Goal: Task Accomplishment & Management: Manage account settings

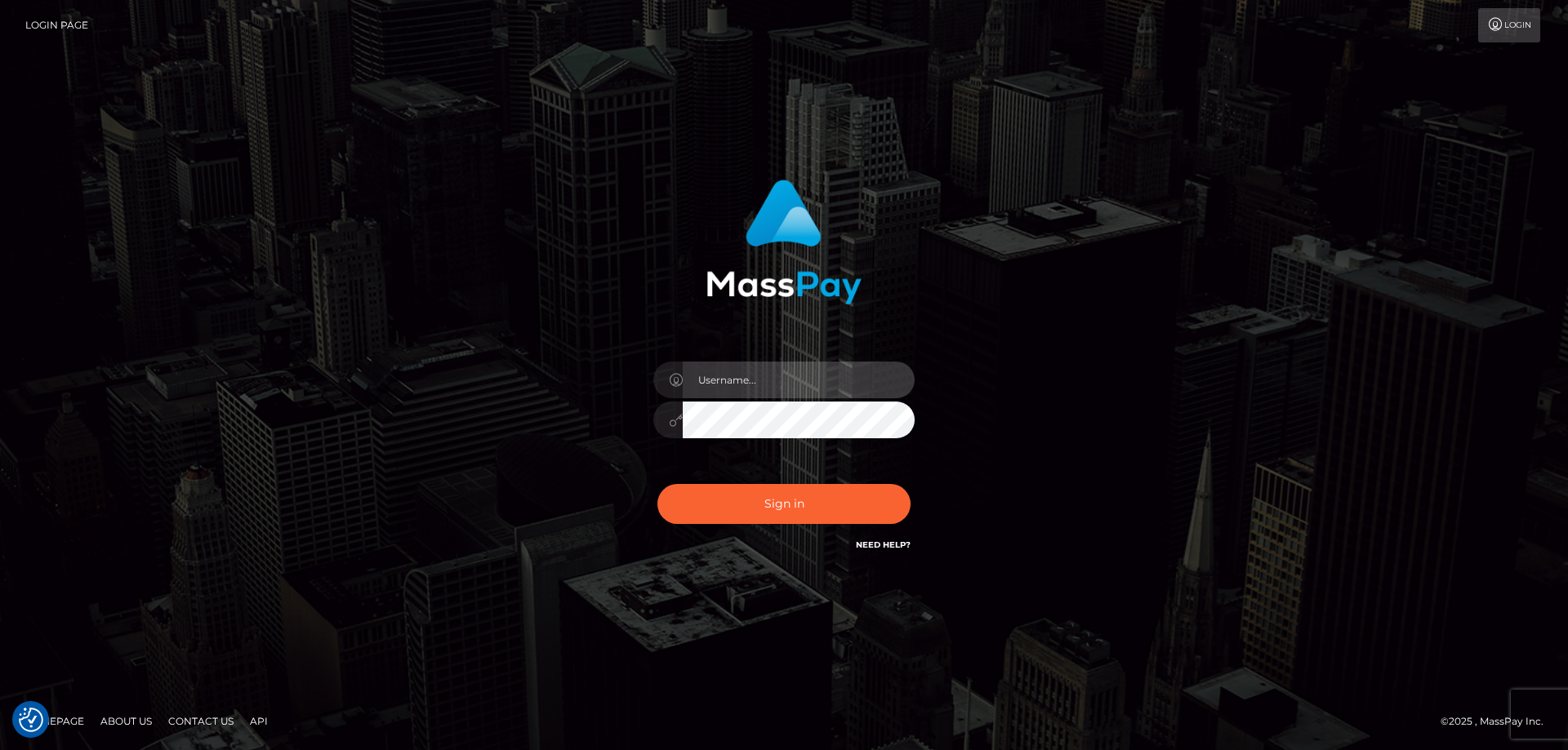
click at [714, 389] on input "text" at bounding box center [799, 379] width 232 height 37
click at [0, 749] on com-1password-button at bounding box center [0, 750] width 0 height 0
type input "emi.throne"
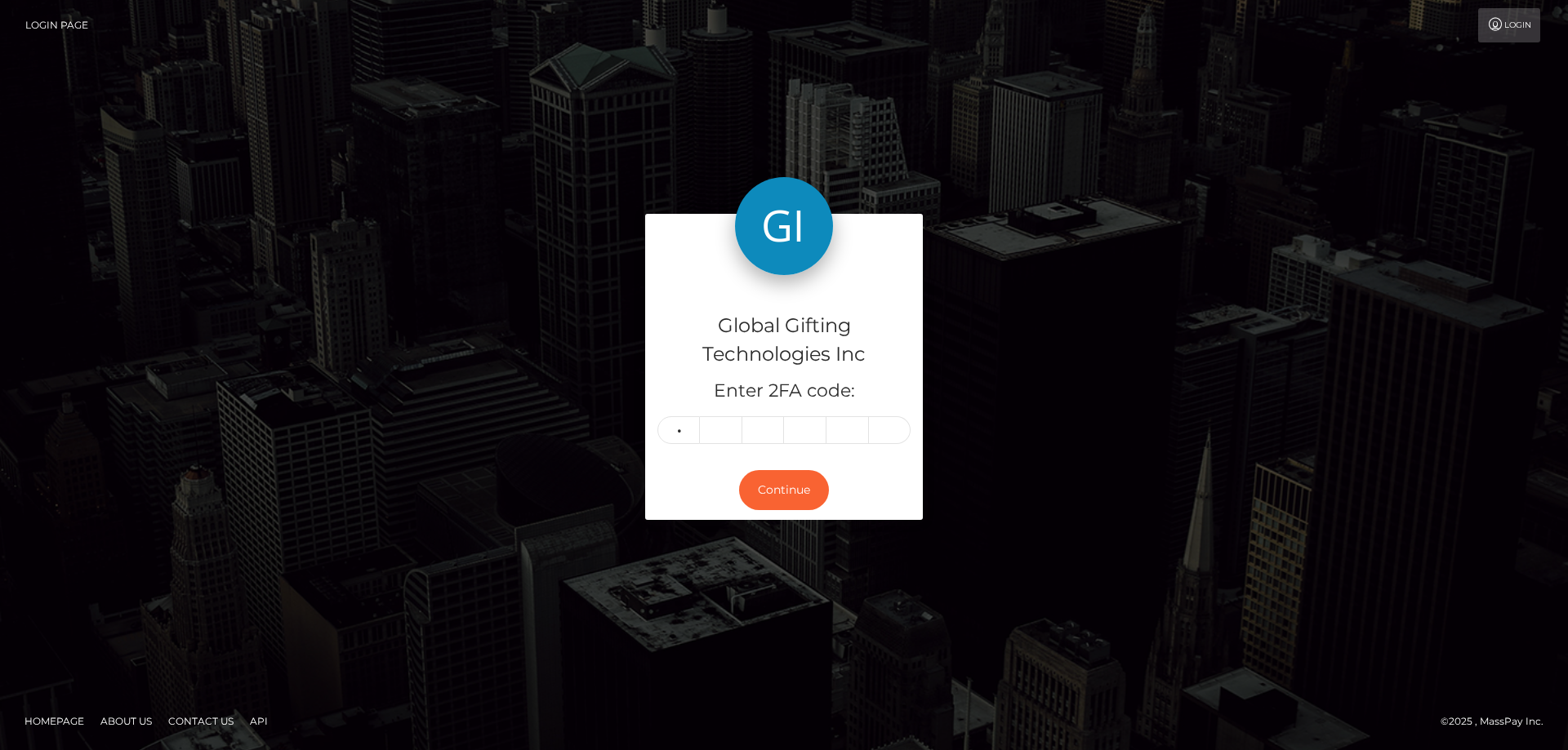
type input "5"
type input "0"
type input "2"
type input "5"
type input "0"
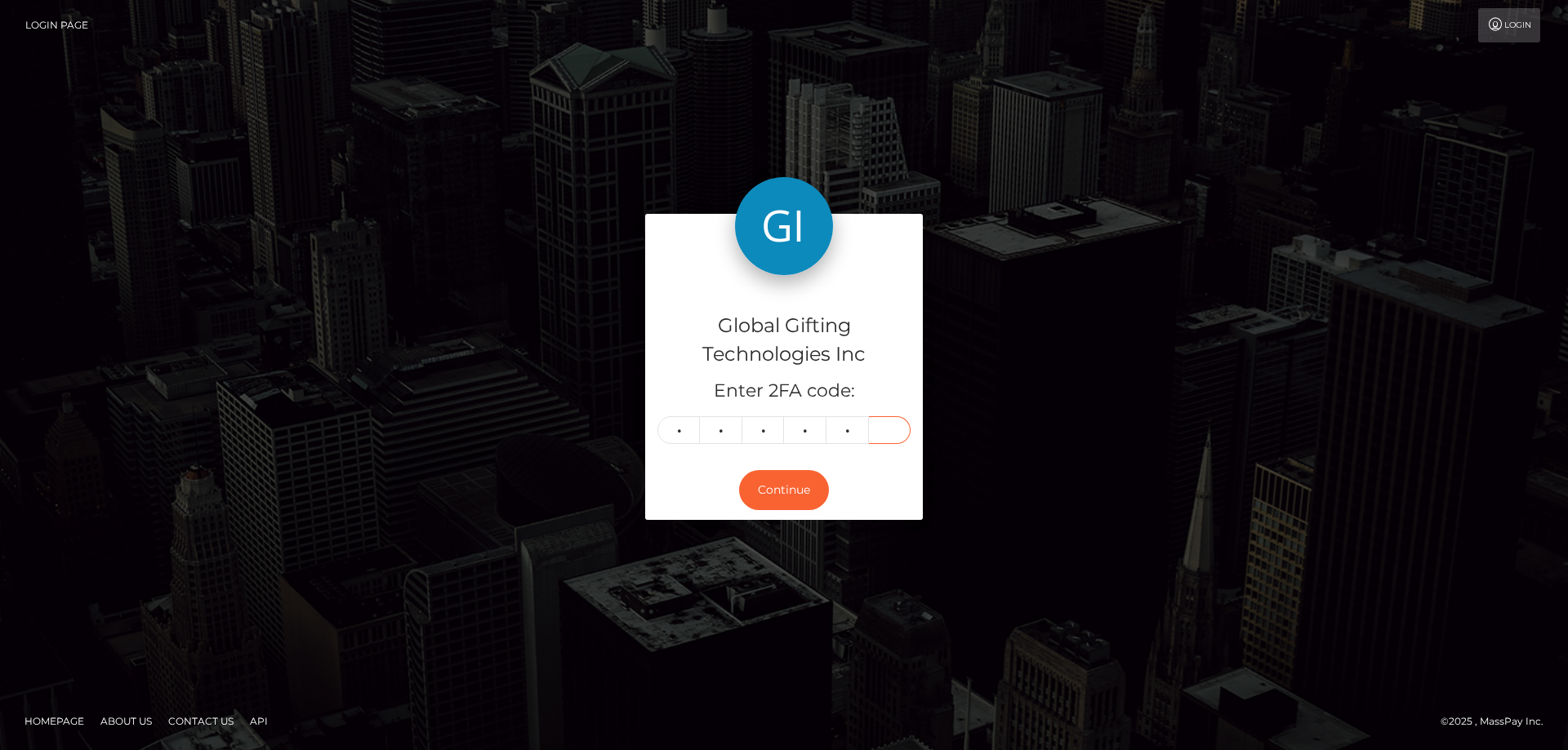
type input "1"
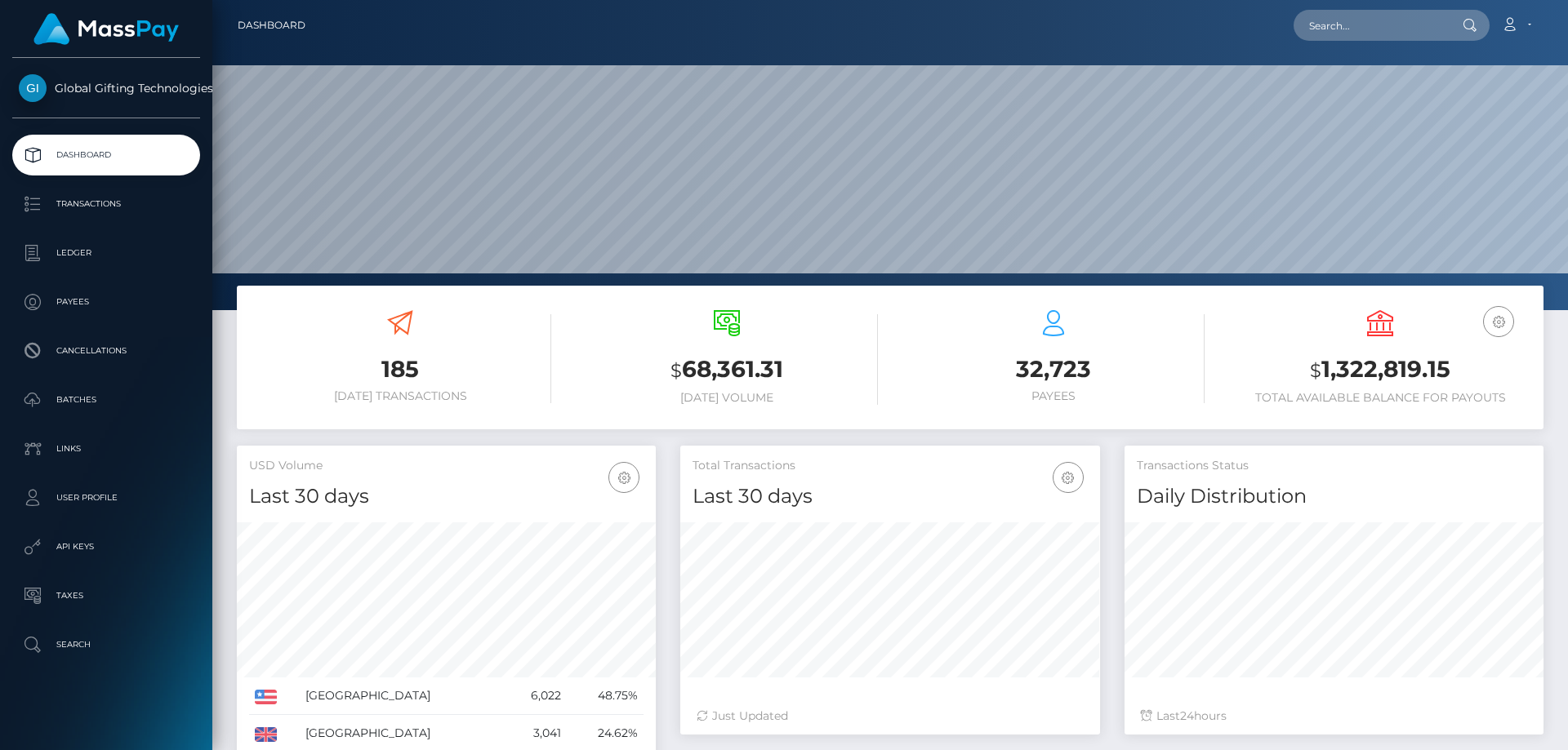
scroll to position [289, 420]
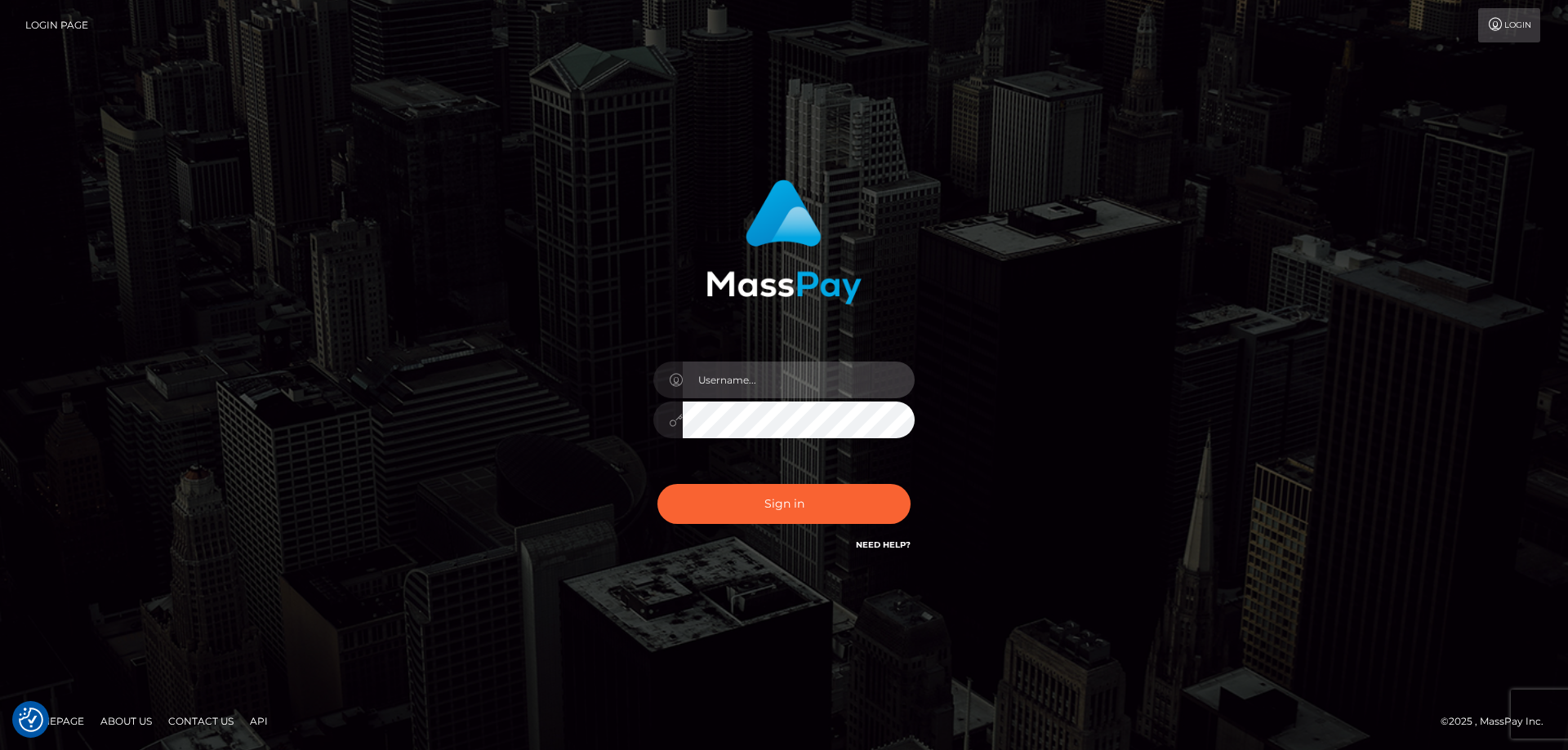
click at [726, 381] on input "text" at bounding box center [799, 379] width 232 height 37
click at [0, 749] on com-1password-button at bounding box center [0, 750] width 0 height 0
click at [770, 373] on input "text" at bounding box center [799, 379] width 232 height 37
click at [0, 749] on com-1password-button at bounding box center [0, 750] width 0 height 0
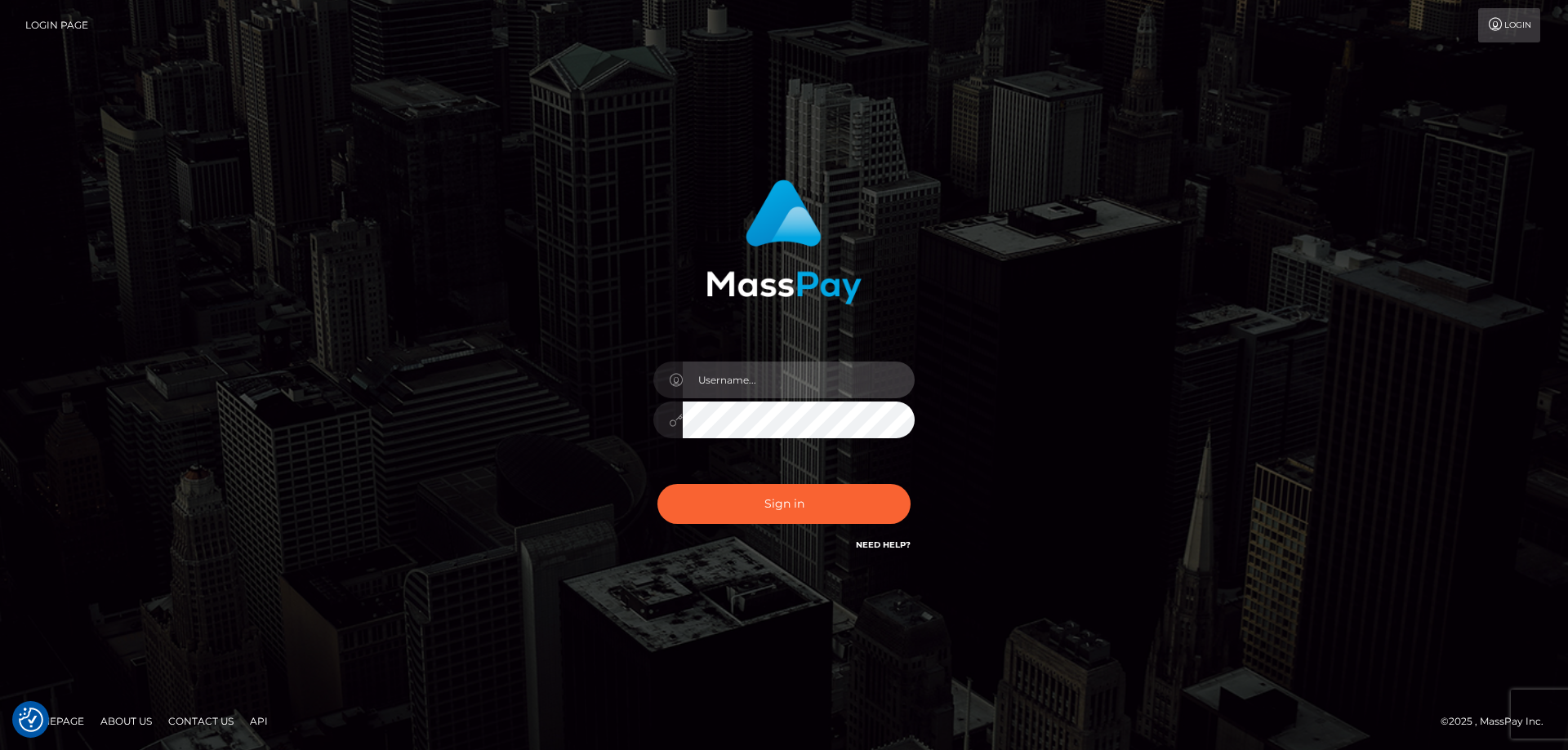
type input "emi.throne"
click at [757, 390] on input "text" at bounding box center [799, 379] width 232 height 37
type input "emi.throne"
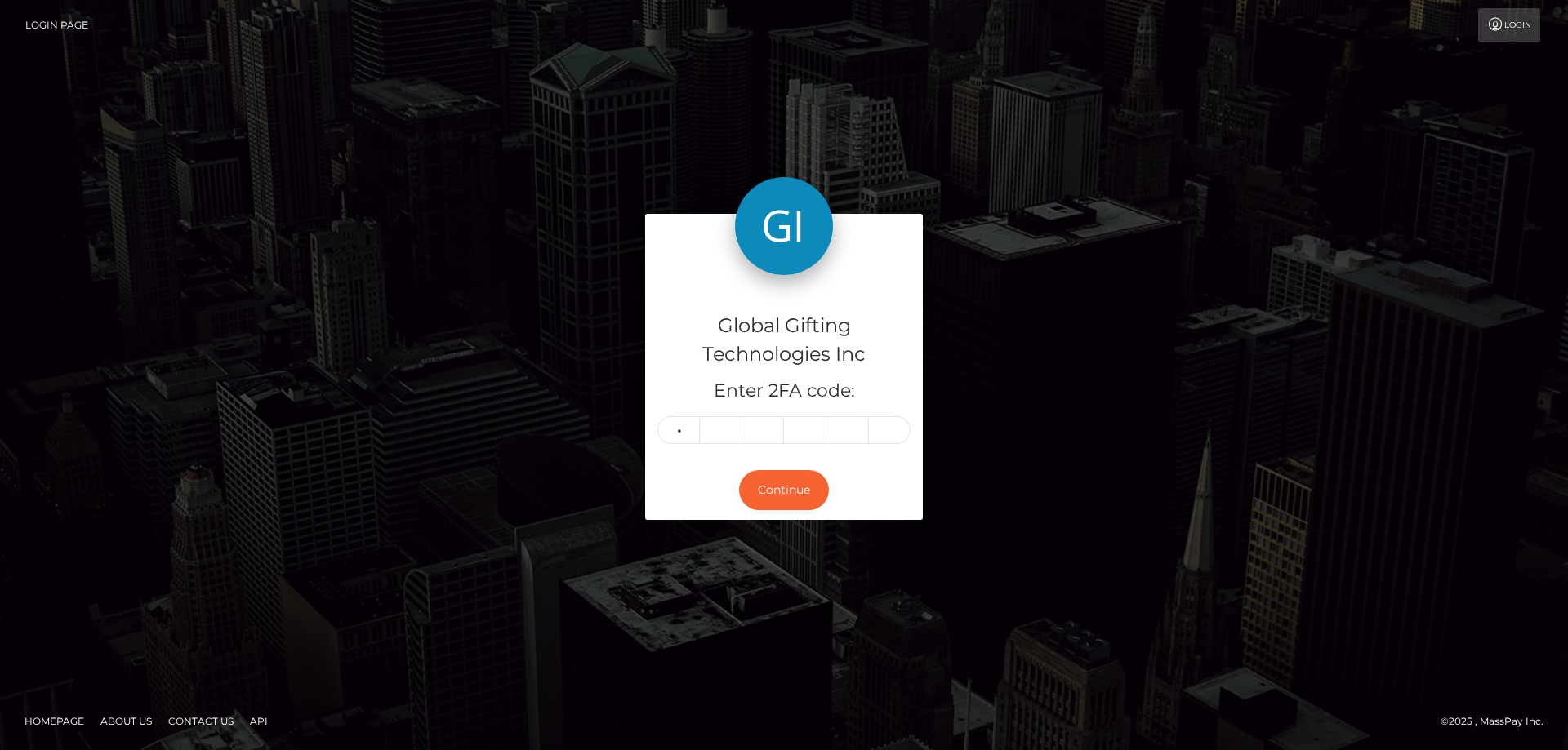
type input "3"
type input "4"
type input "8"
type input "3"
type input "6"
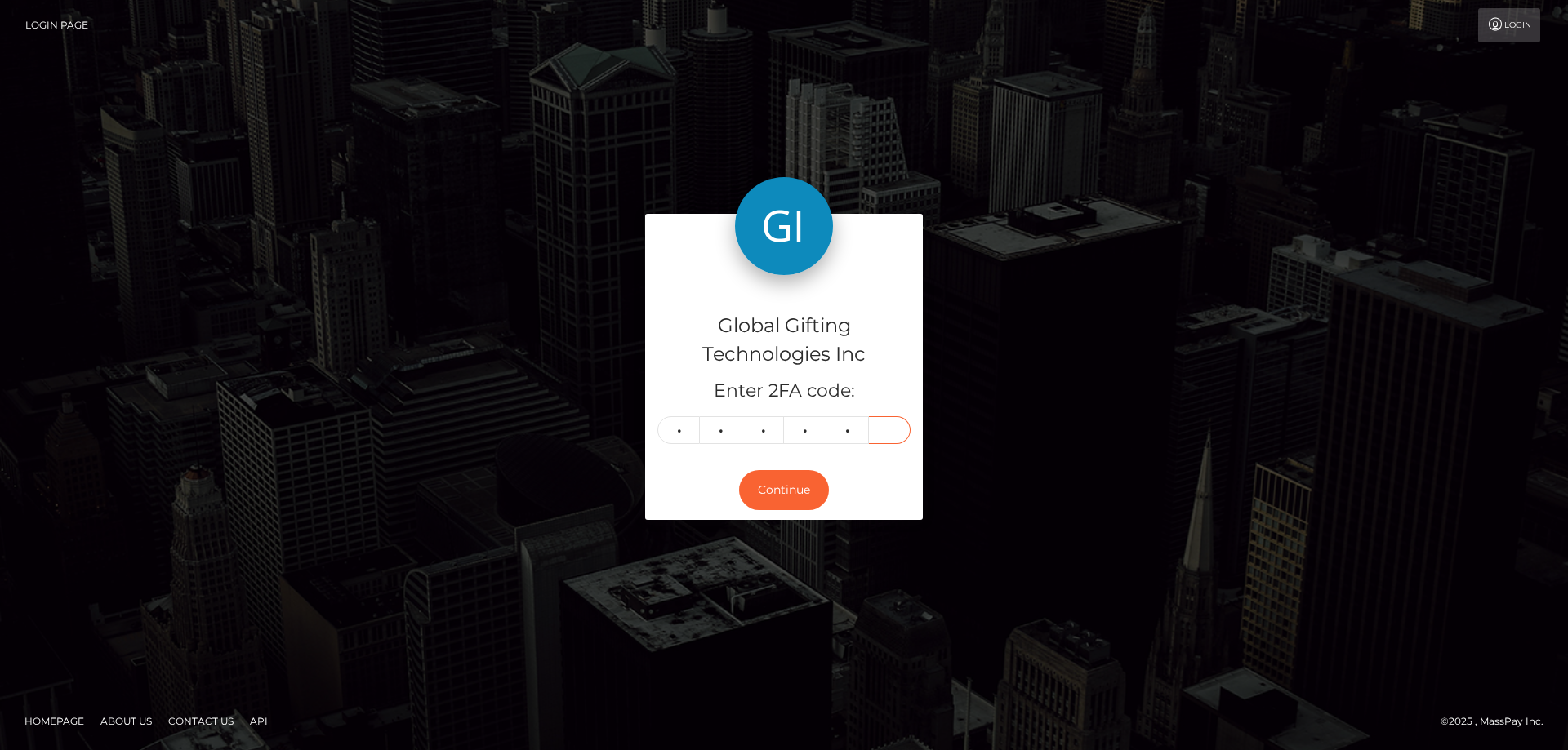
type input "4"
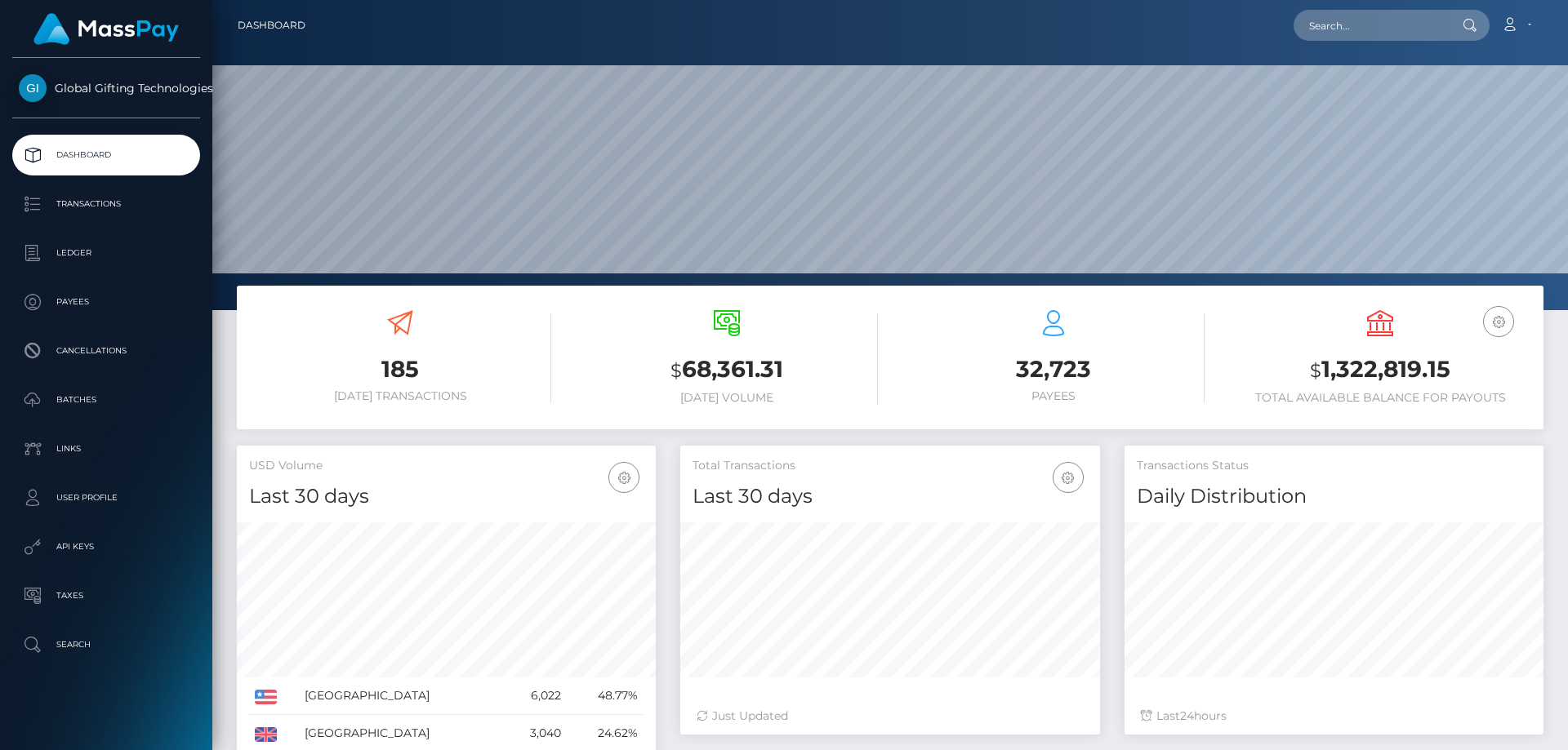
scroll to position [289, 420]
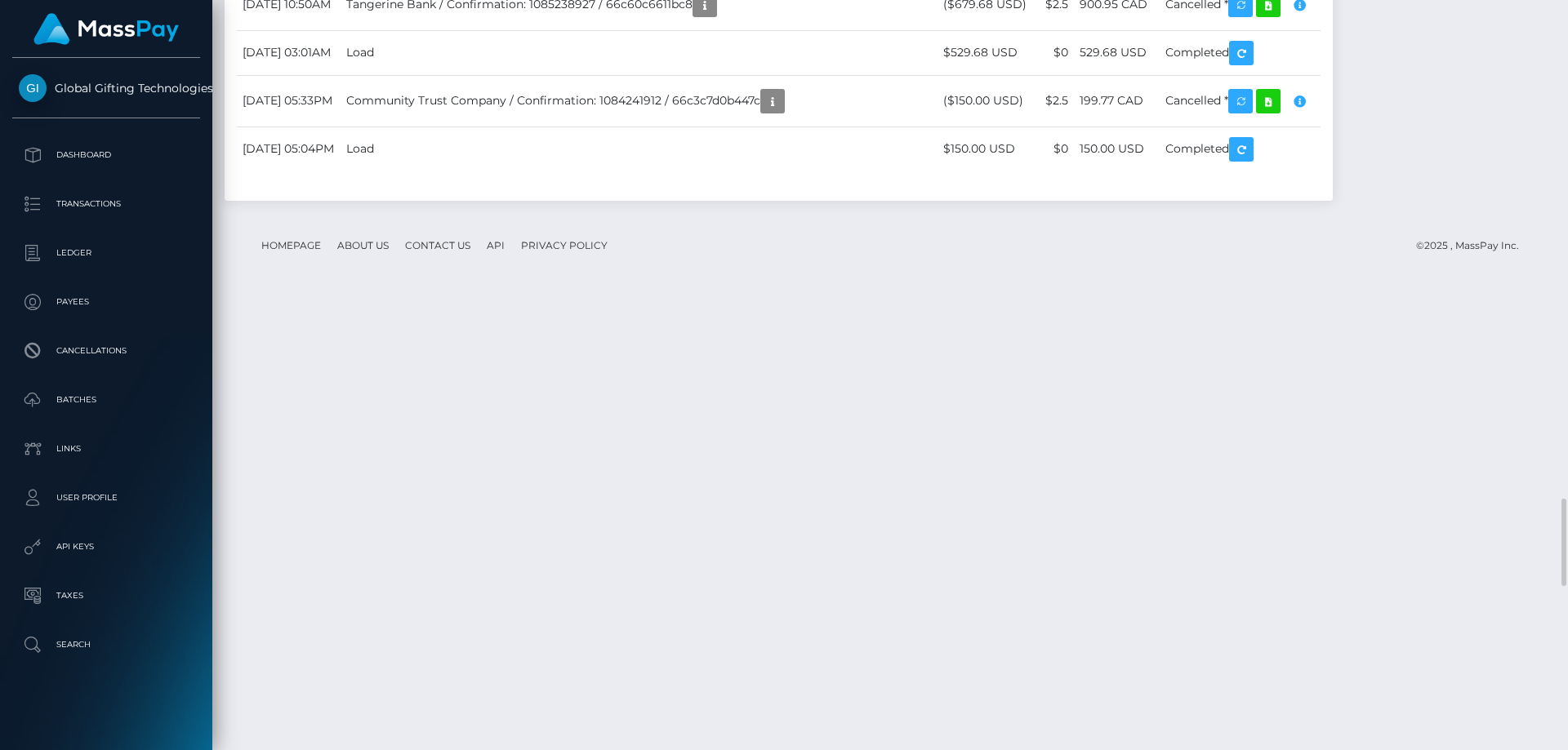
scroll to position [4571, 0]
